Goal: Task Accomplishment & Management: Manage account settings

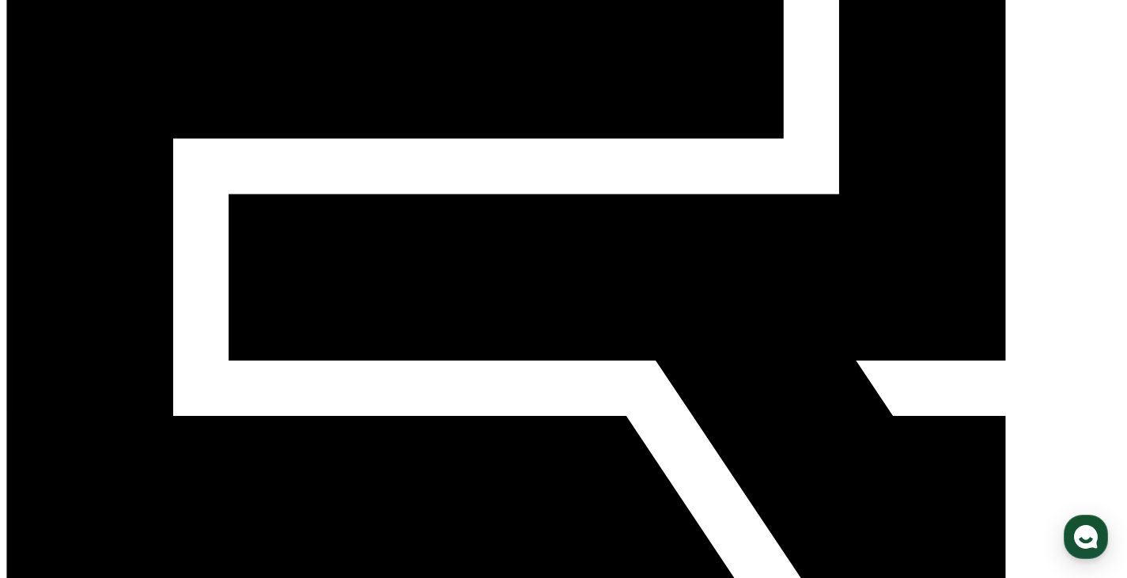
scroll to position [237, 0]
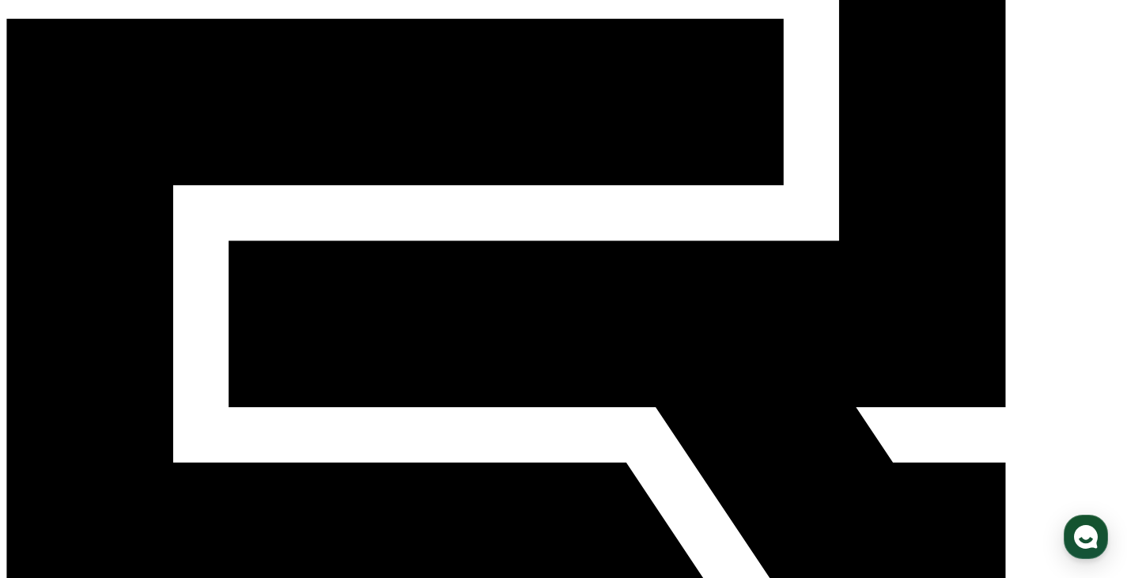
scroll to position [0, 0]
